Goal: Navigation & Orientation: Find specific page/section

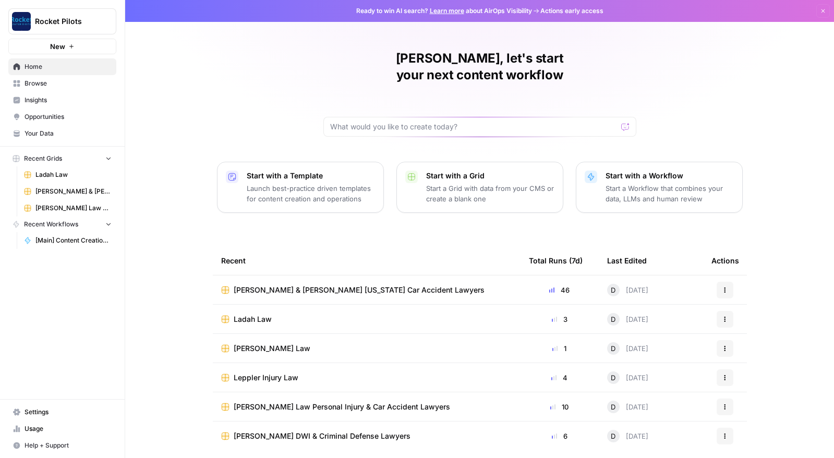
click at [41, 131] on span "Your Data" at bounding box center [68, 133] width 87 height 9
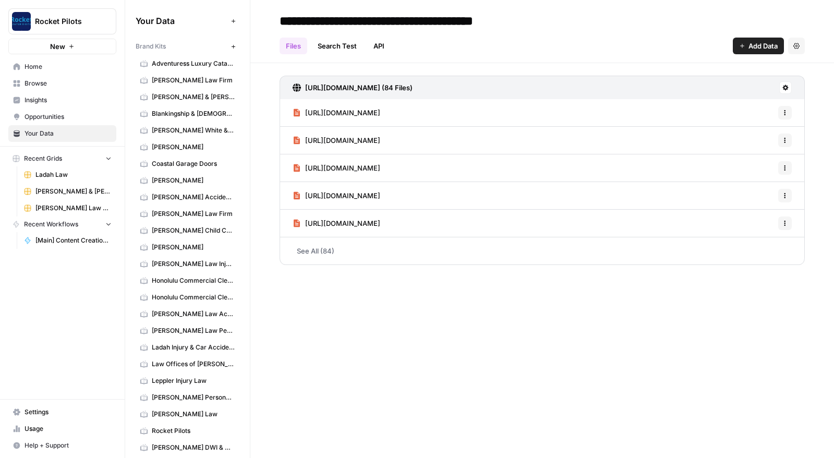
click at [191, 398] on span "[PERSON_NAME] Personal Injury and Car Accident Lawyers" at bounding box center [193, 397] width 83 height 9
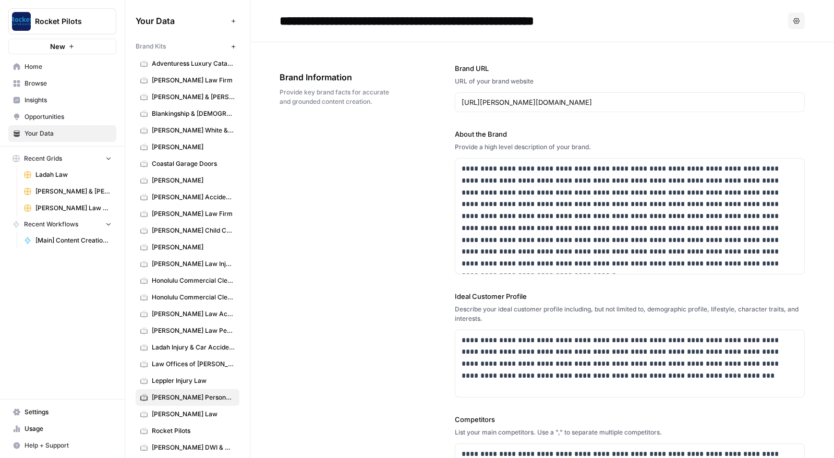
click at [30, 87] on span "Browse" at bounding box center [68, 83] width 87 height 9
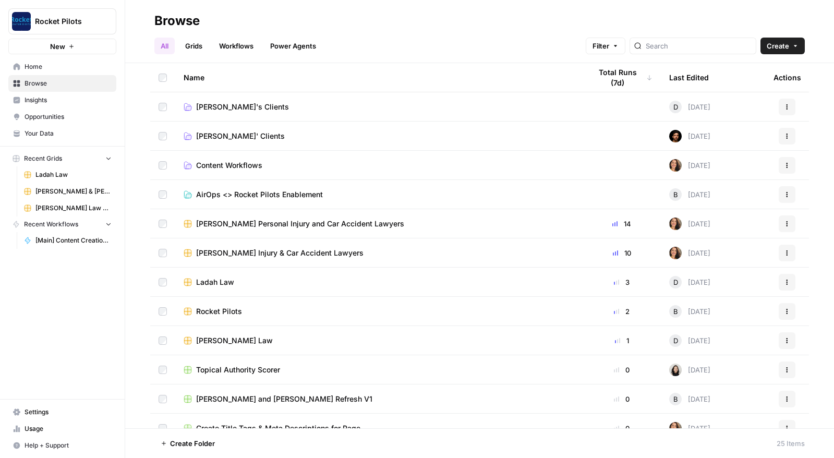
click at [196, 45] on link "Grids" at bounding box center [194, 46] width 30 height 17
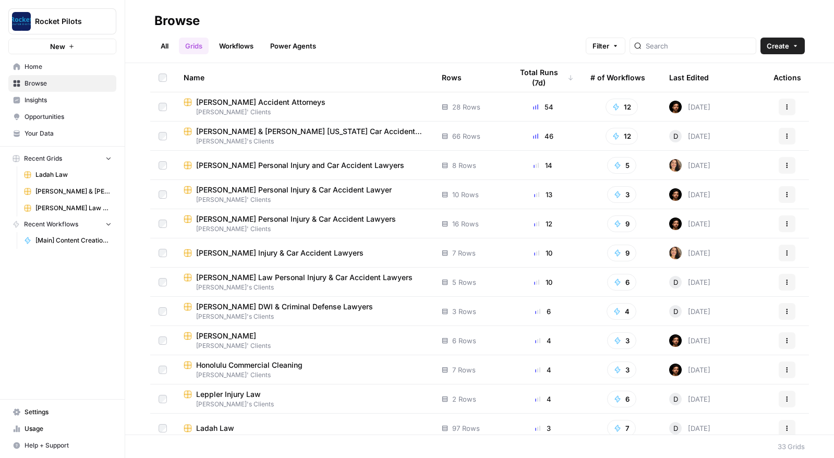
click at [217, 166] on span "[PERSON_NAME] Personal Injury and Car Accident Lawyers" at bounding box center [300, 165] width 208 height 10
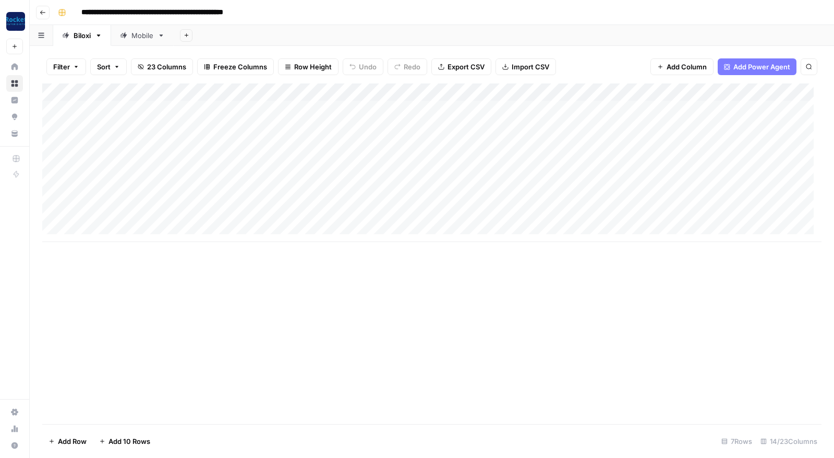
click at [41, 11] on icon "button" at bounding box center [42, 12] width 5 height 4
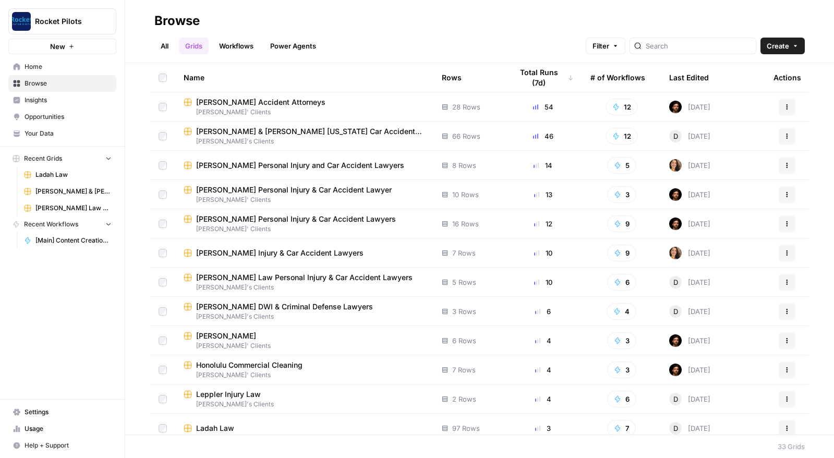
click at [230, 223] on span "[PERSON_NAME] Personal Injury & Car Accident Lawyers" at bounding box center [296, 219] width 200 height 10
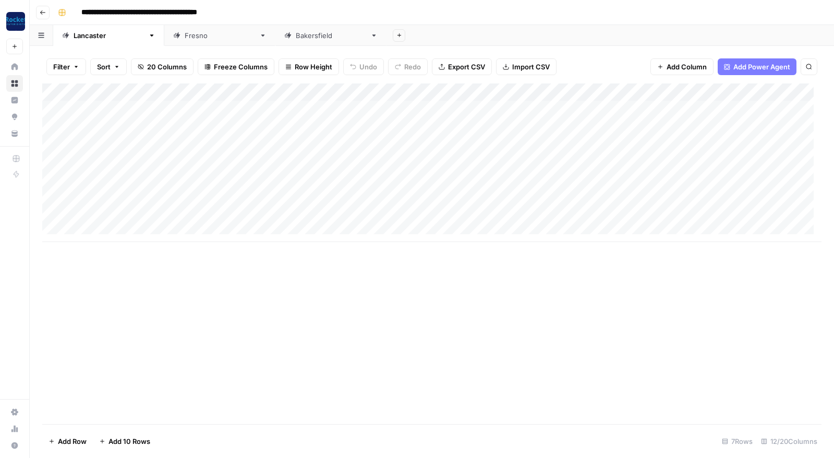
click at [164, 41] on link "[GEOGRAPHIC_DATA]" at bounding box center [219, 35] width 111 height 21
click at [296, 36] on div "[GEOGRAPHIC_DATA]" at bounding box center [331, 35] width 70 height 10
click at [40, 15] on icon "button" at bounding box center [43, 12] width 6 height 6
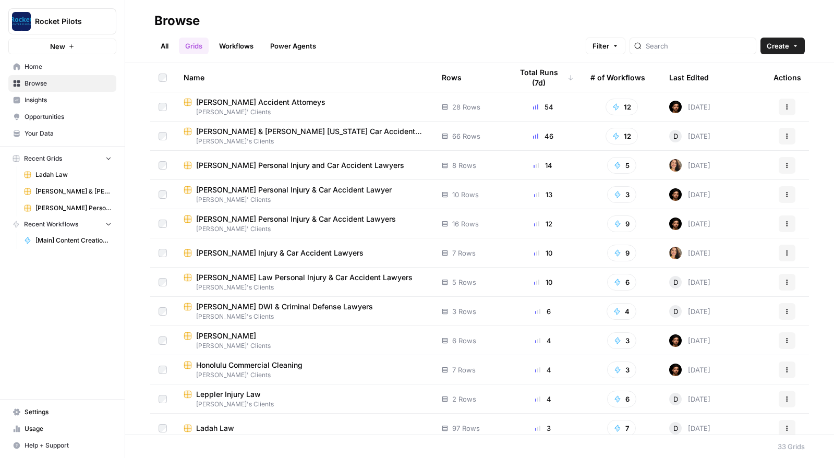
click at [219, 188] on span "[PERSON_NAME] Personal Injury & Car Accident Lawyer" at bounding box center [294, 190] width 196 height 10
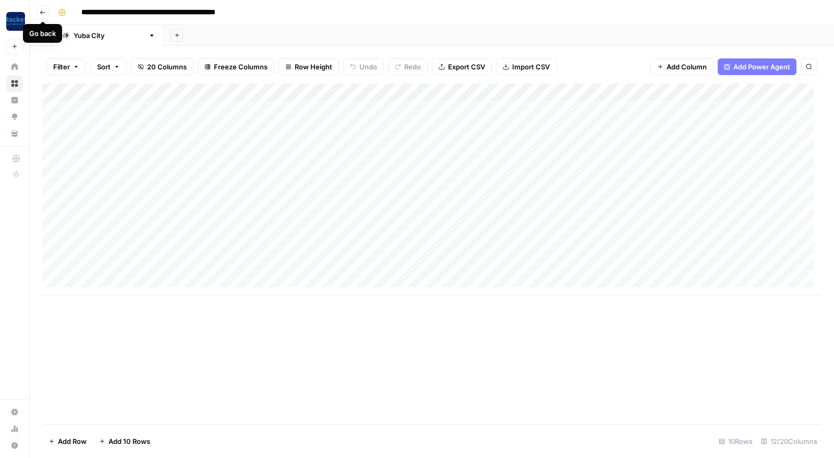
click at [43, 9] on icon "button" at bounding box center [43, 12] width 6 height 6
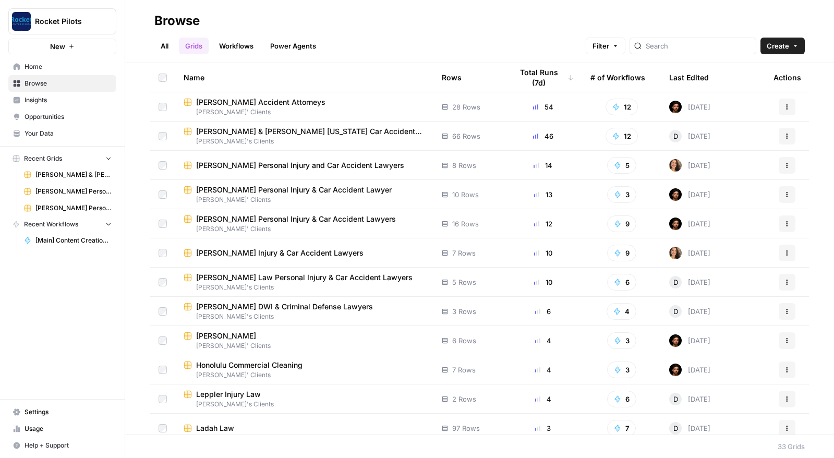
click at [225, 98] on span "[PERSON_NAME] Accident Attorneys" at bounding box center [260, 102] width 129 height 10
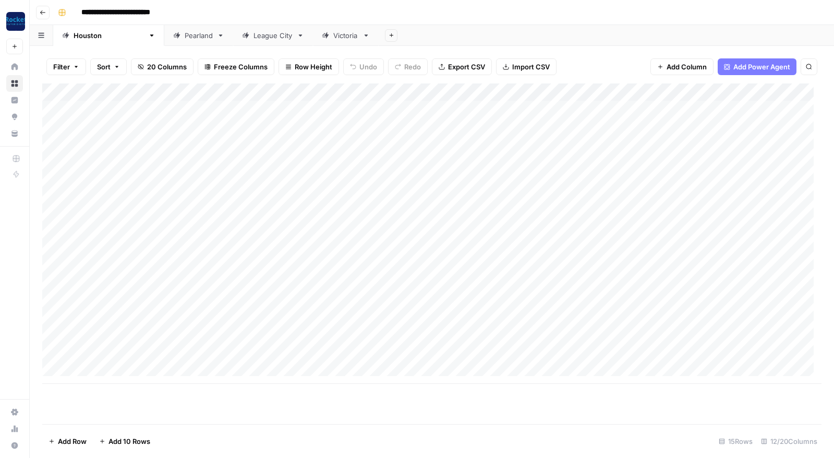
click at [185, 38] on div "Pearland" at bounding box center [199, 35] width 28 height 10
click at [253, 39] on div "League City" at bounding box center [272, 35] width 39 height 10
click at [333, 36] on div "Victoria" at bounding box center [345, 35] width 25 height 10
